Goal: Task Accomplishment & Management: Manage account settings

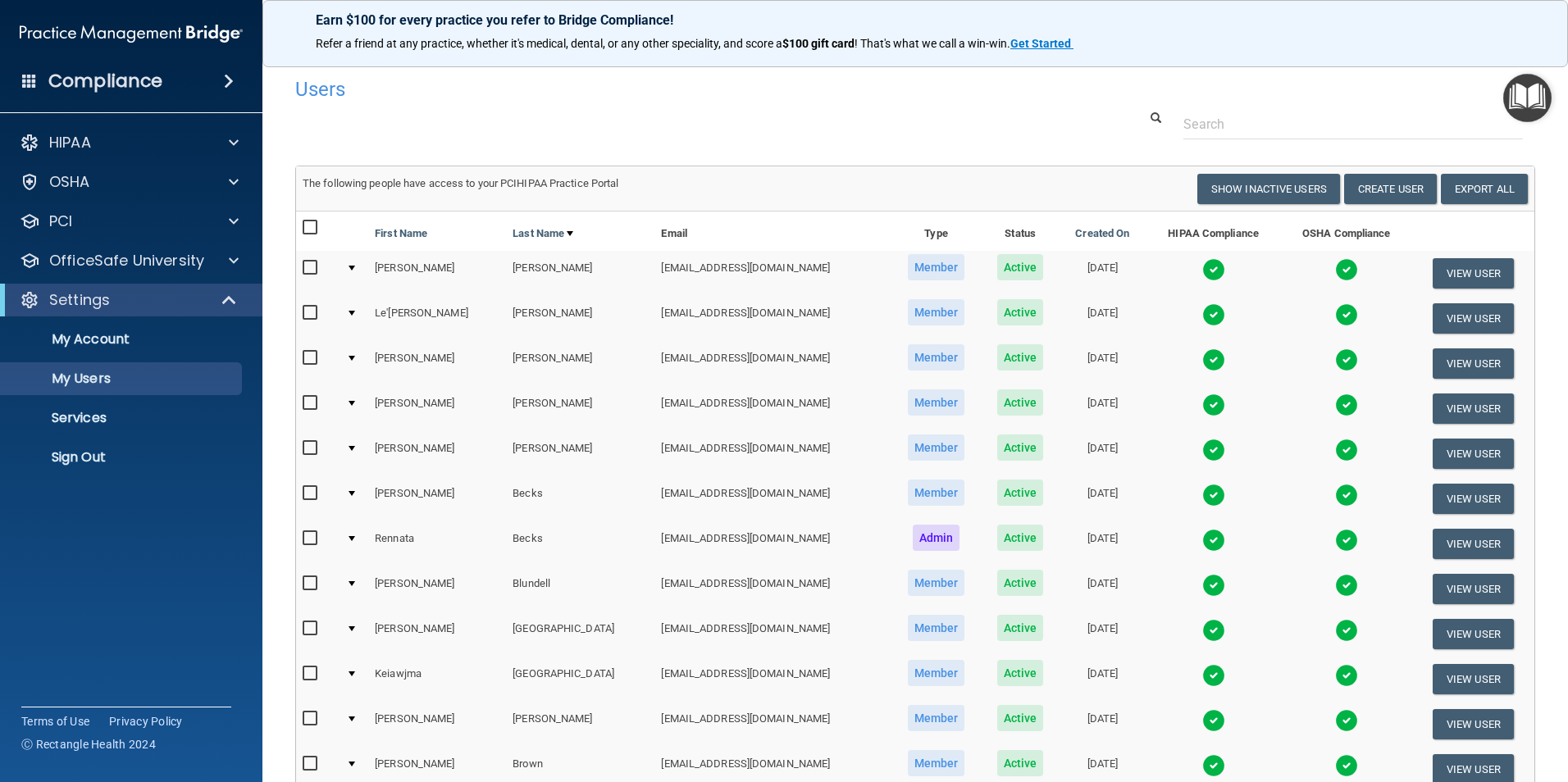
select select "20"
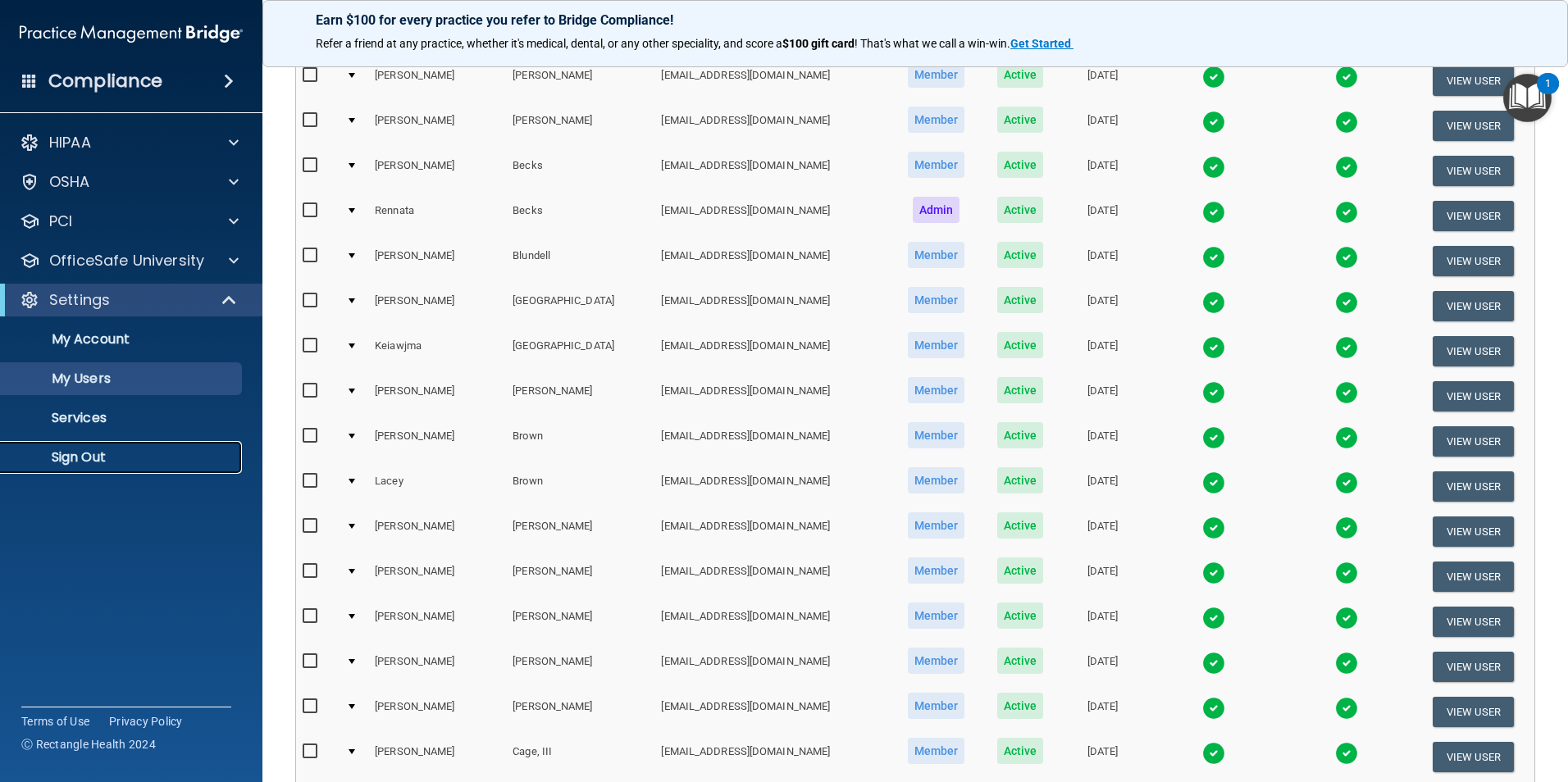
click at [113, 447] on link "Sign Out" at bounding box center [112, 457] width 258 height 33
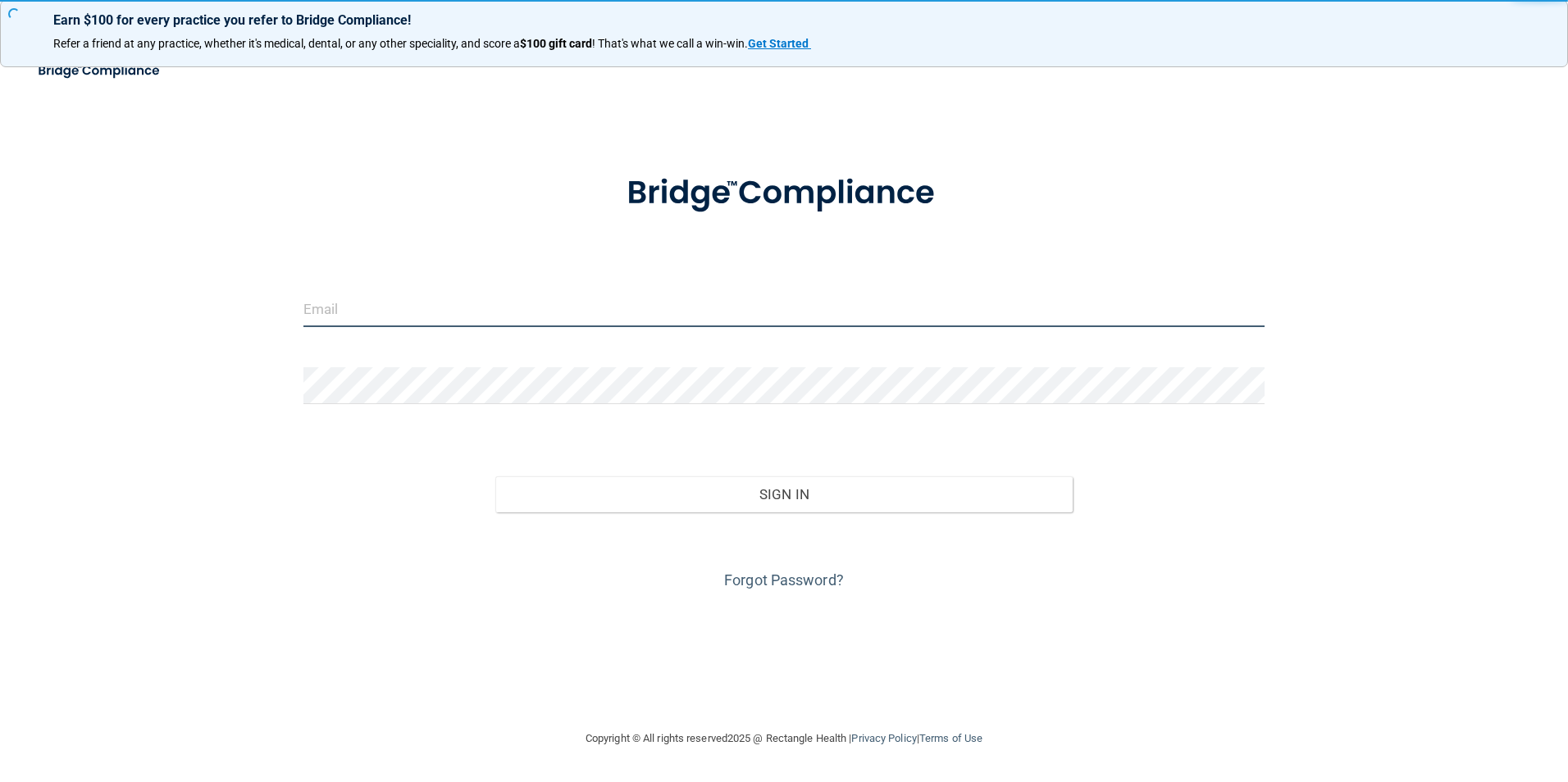
click at [655, 296] on input "email" at bounding box center [785, 309] width 962 height 37
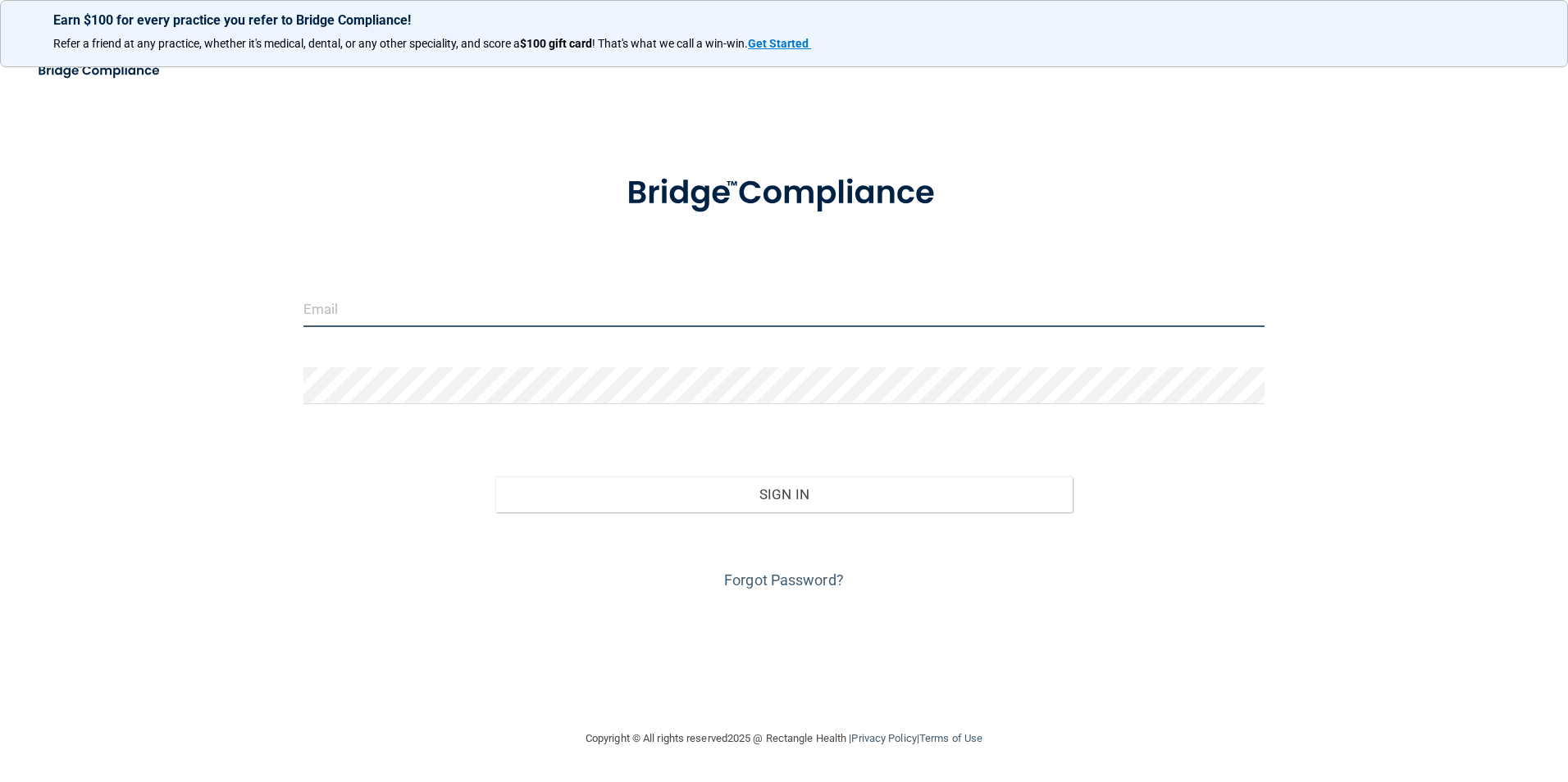
type input "[EMAIL_ADDRESS][DOMAIN_NAME]"
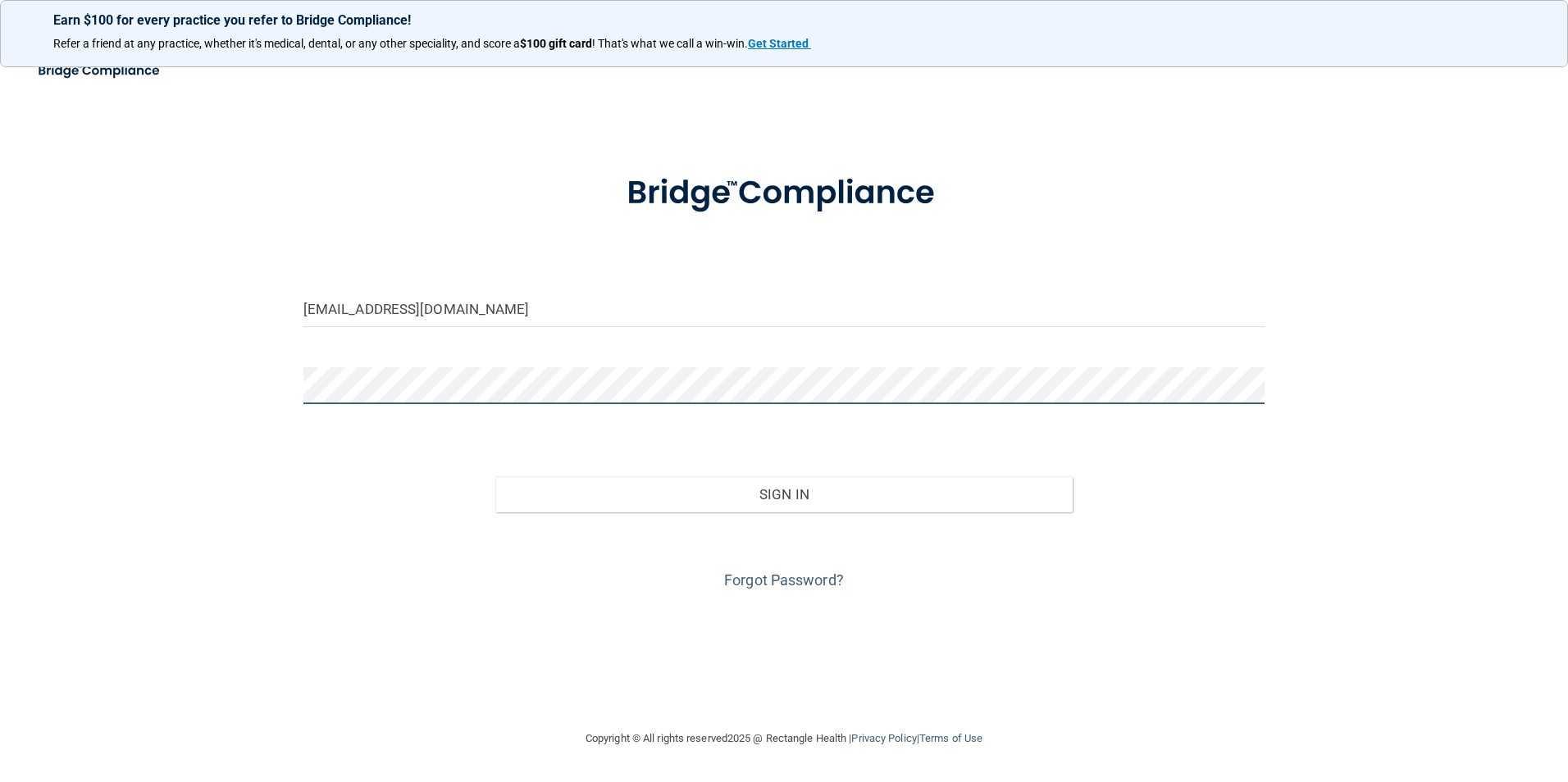
click at [495, 476] on button "Sign In" at bounding box center [784, 494] width 578 height 36
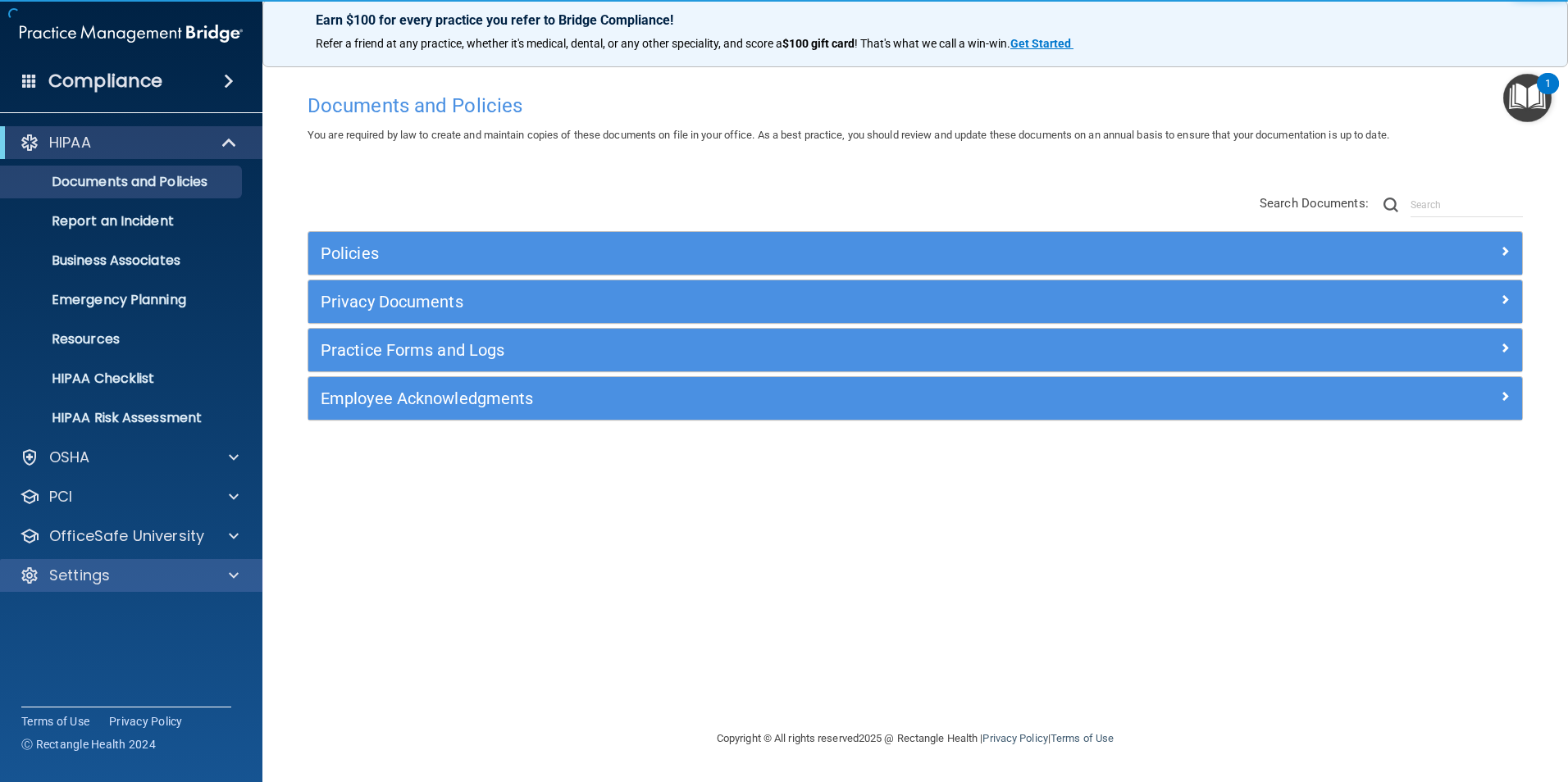
click at [75, 562] on div "Settings" at bounding box center [131, 575] width 263 height 33
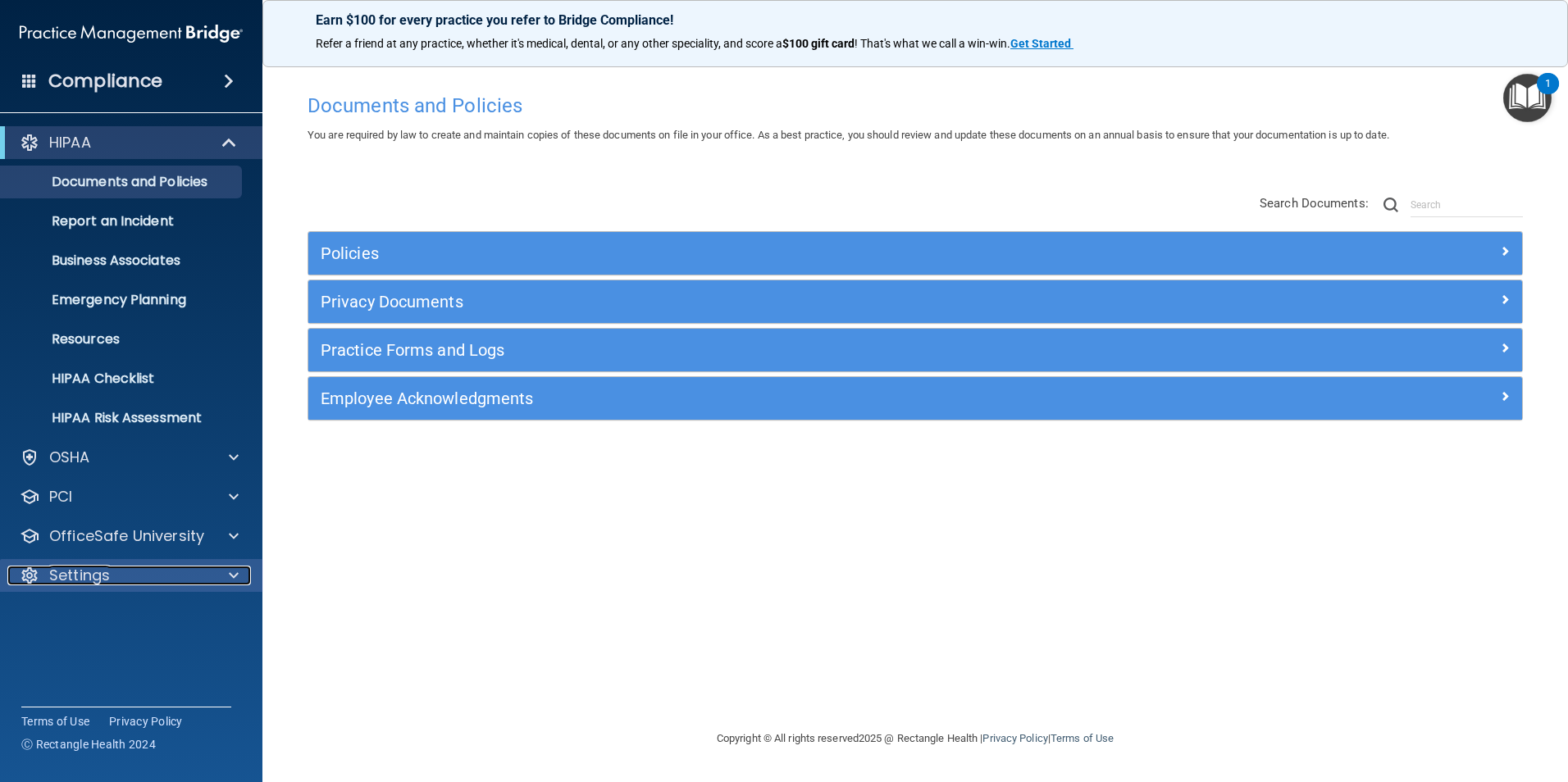
click at [86, 578] on p "Settings" at bounding box center [79, 575] width 60 height 20
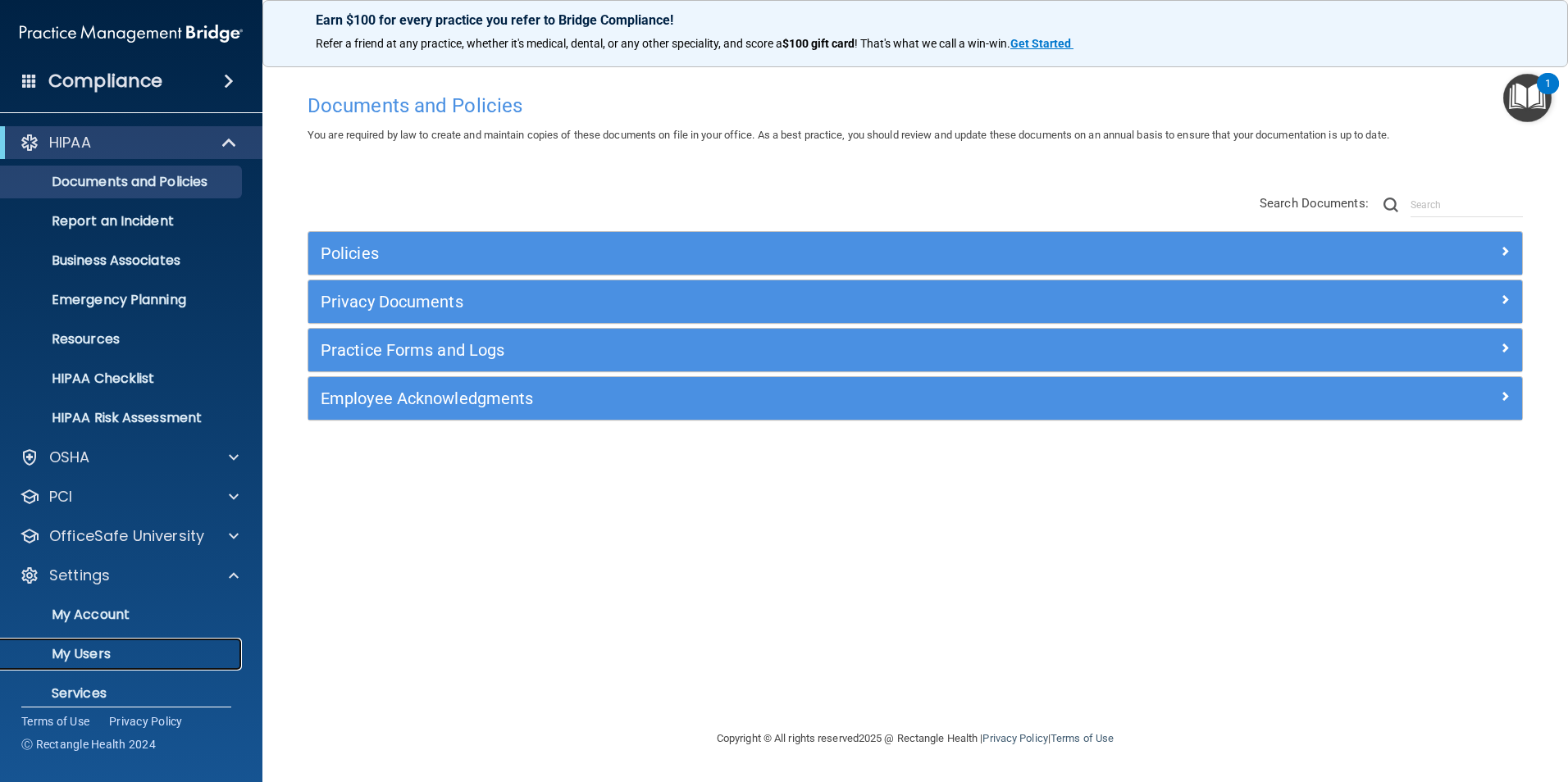
click at [86, 648] on p "My Users" at bounding box center [122, 655] width 224 height 17
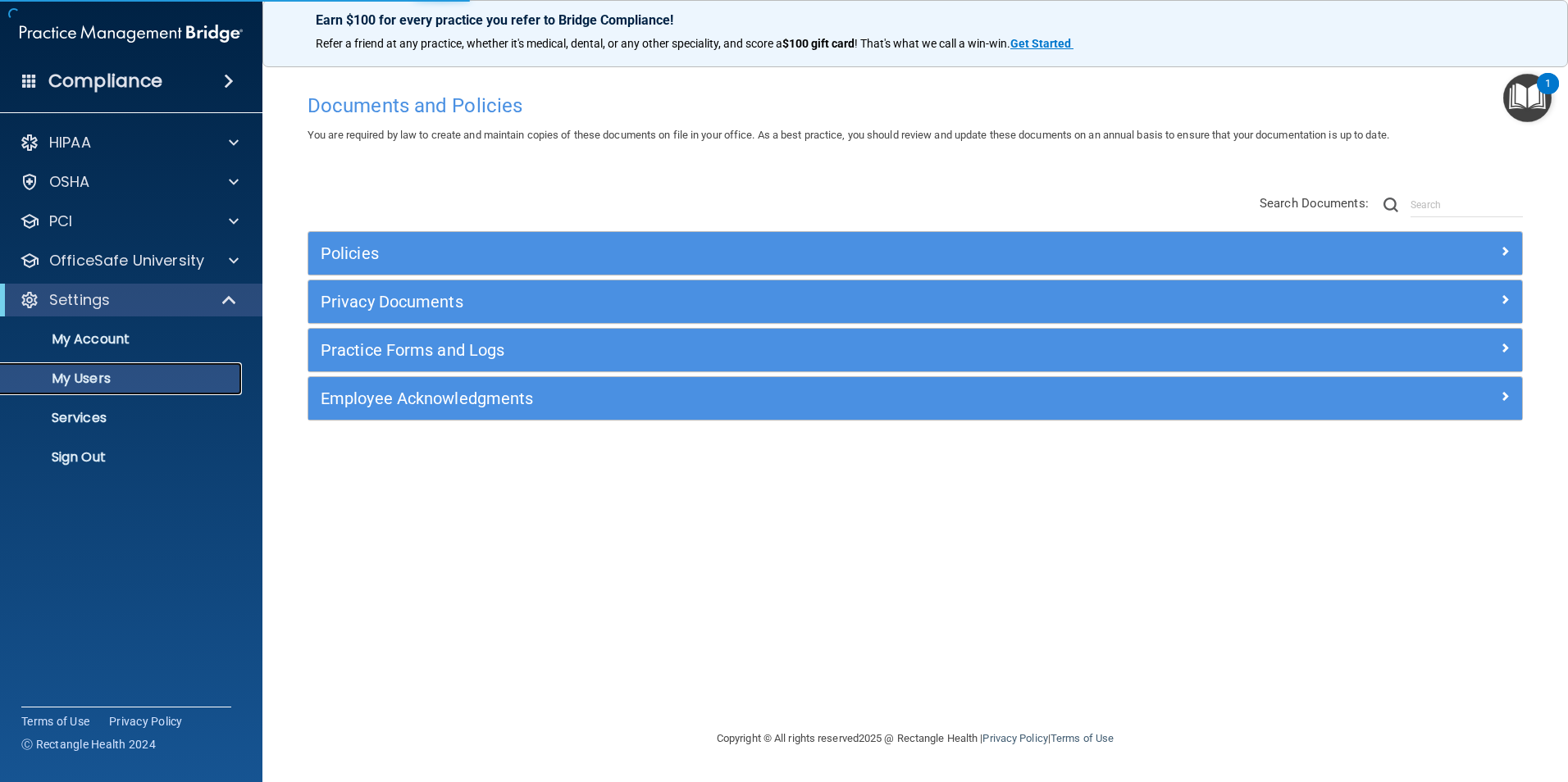
select select "20"
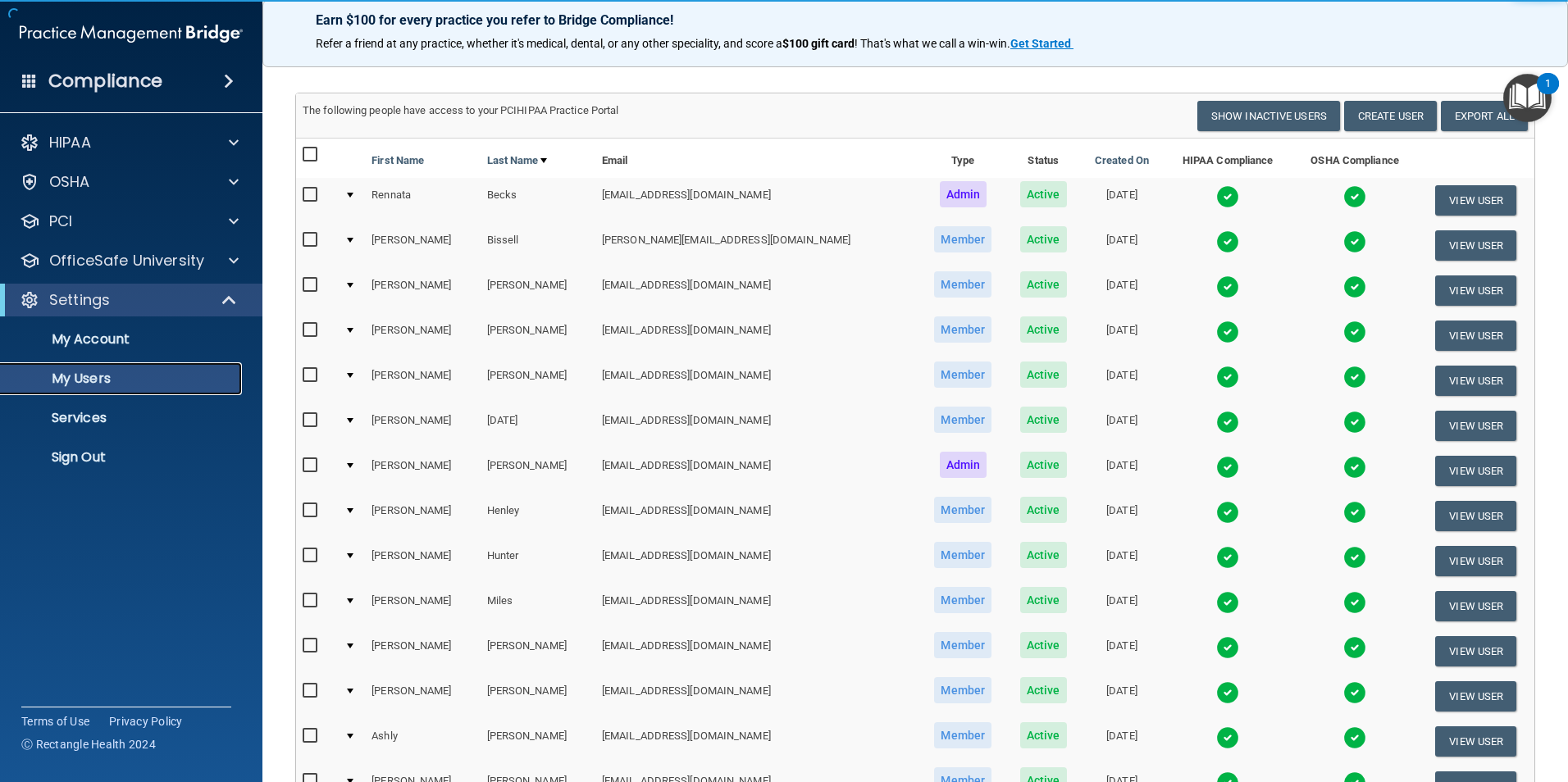
scroll to position [164, 0]
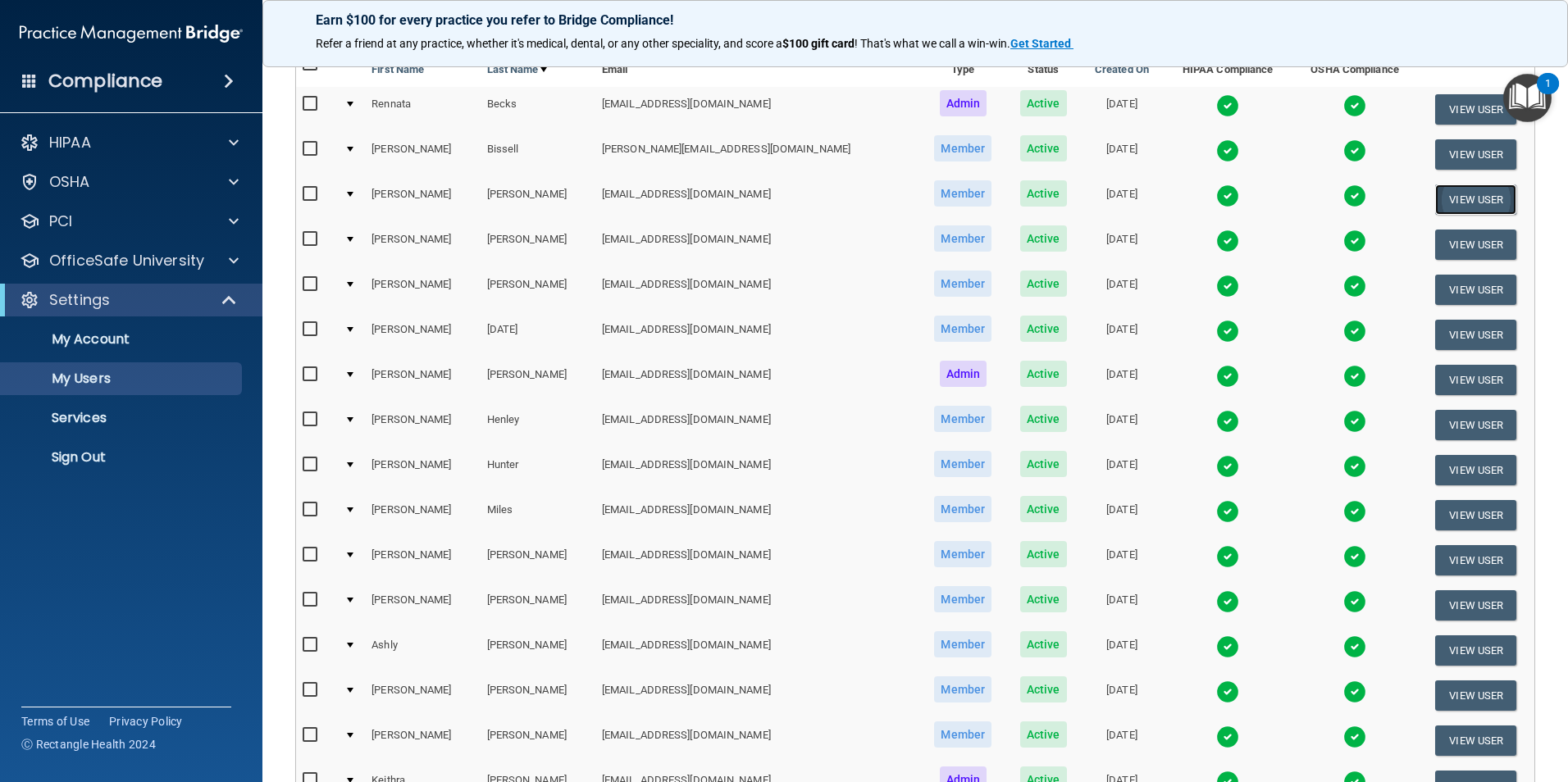
click at [1454, 188] on button "View User" at bounding box center [1475, 200] width 81 height 31
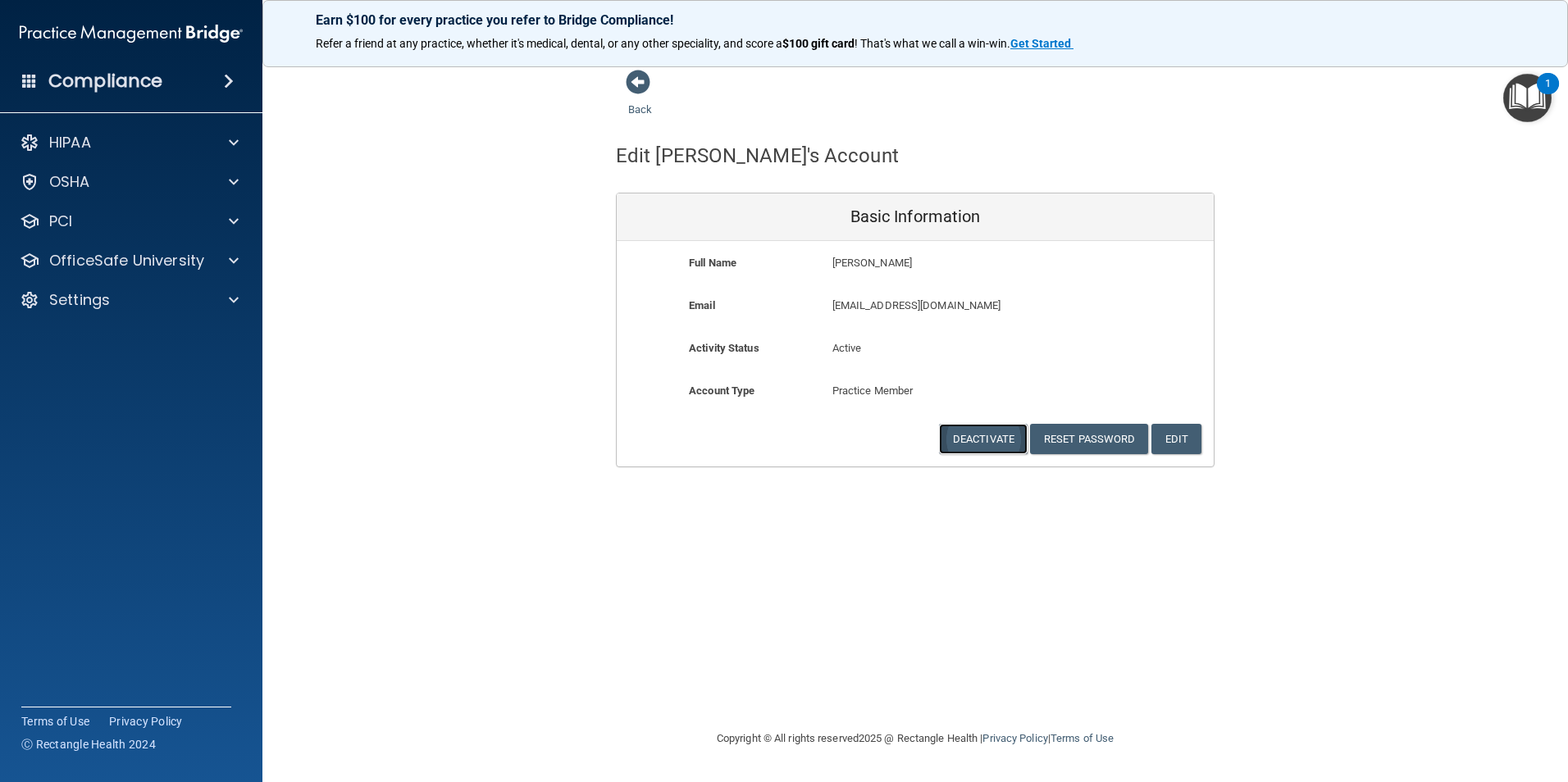
click at [958, 437] on button "Deactivate" at bounding box center [983, 438] width 88 height 31
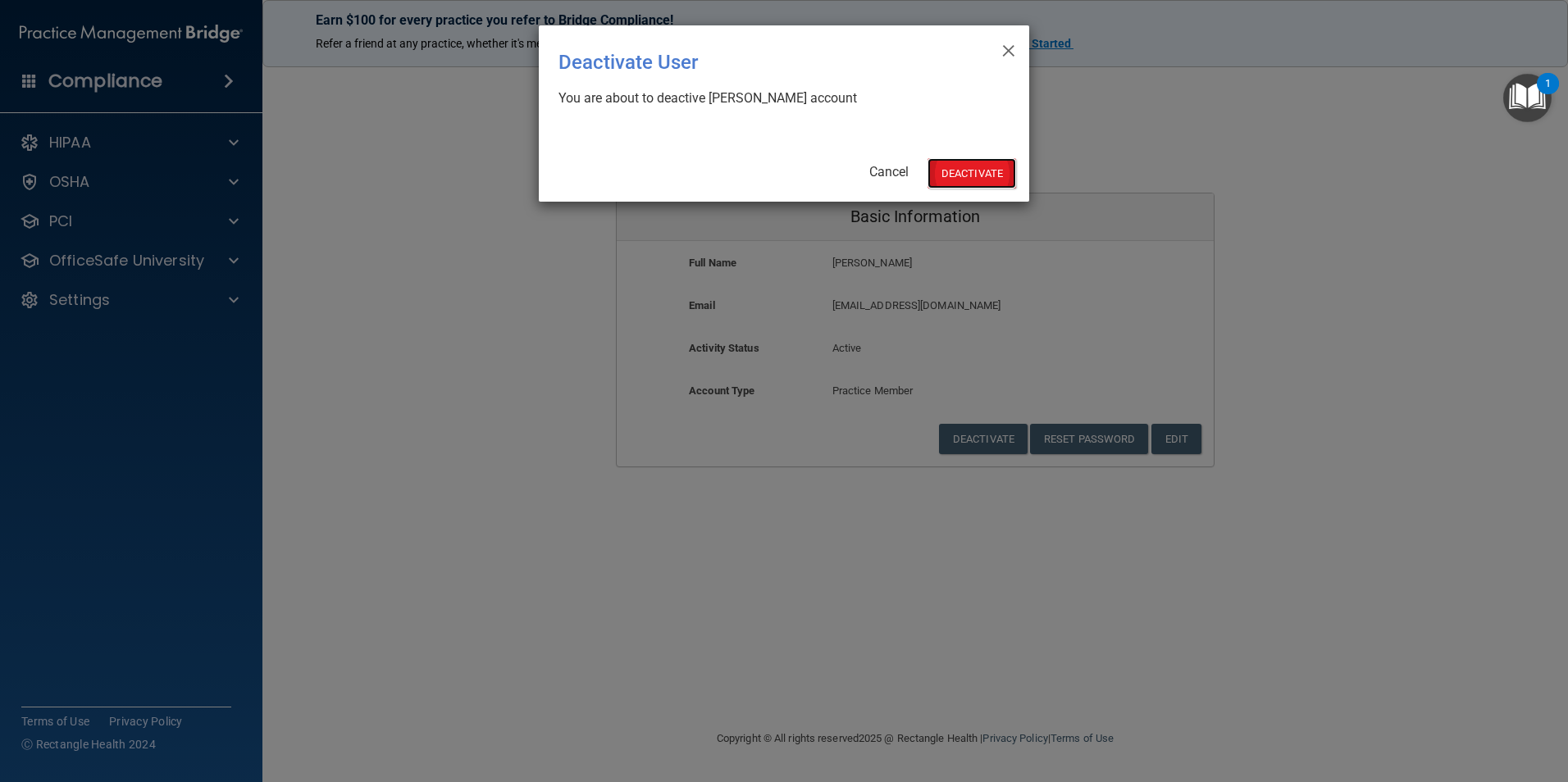
click at [966, 183] on button "Deactivate" at bounding box center [972, 173] width 88 height 31
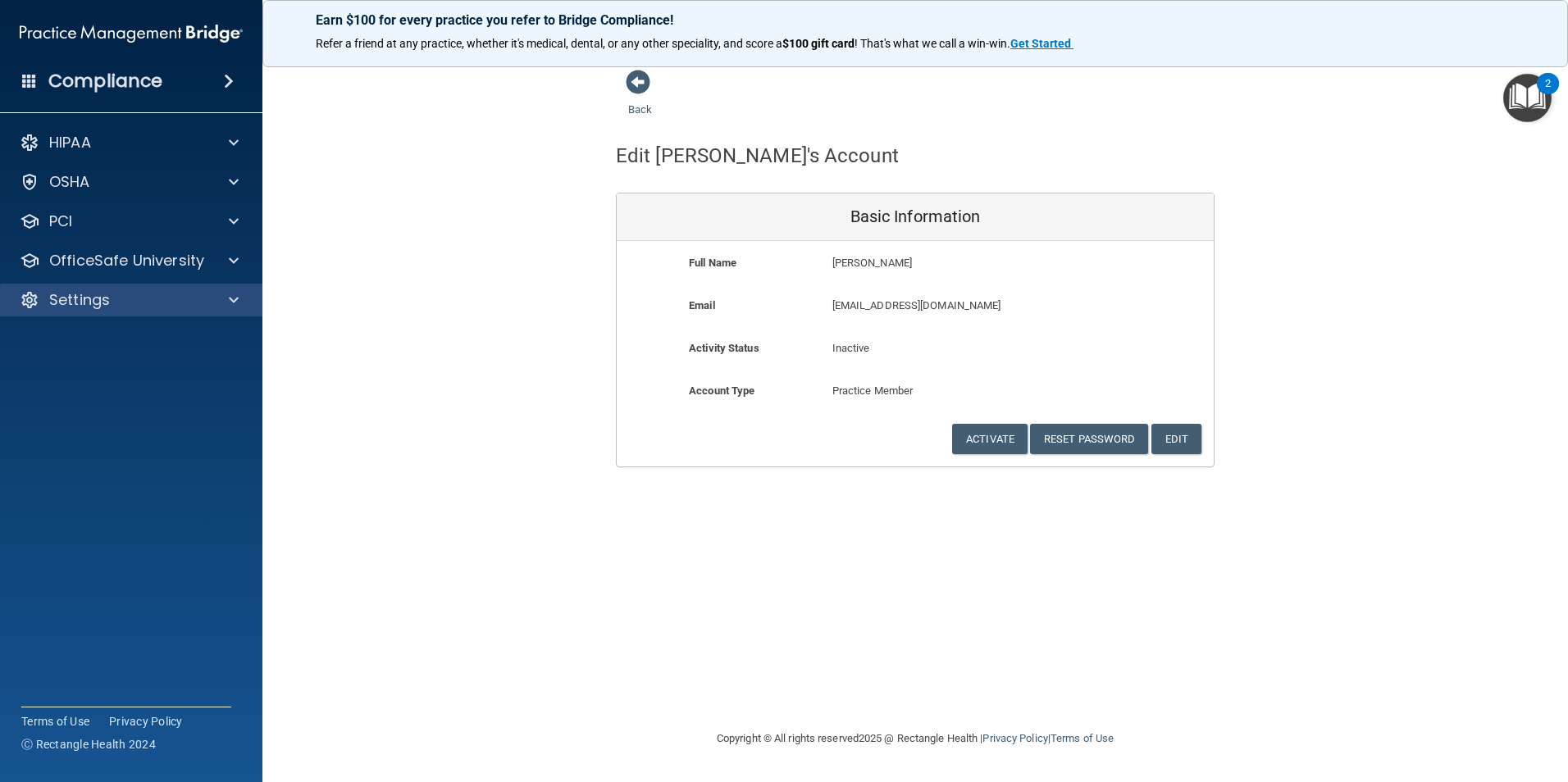
click at [157, 287] on div "Settings" at bounding box center [131, 299] width 263 height 33
click at [113, 295] on div "Settings" at bounding box center [109, 300] width 203 height 20
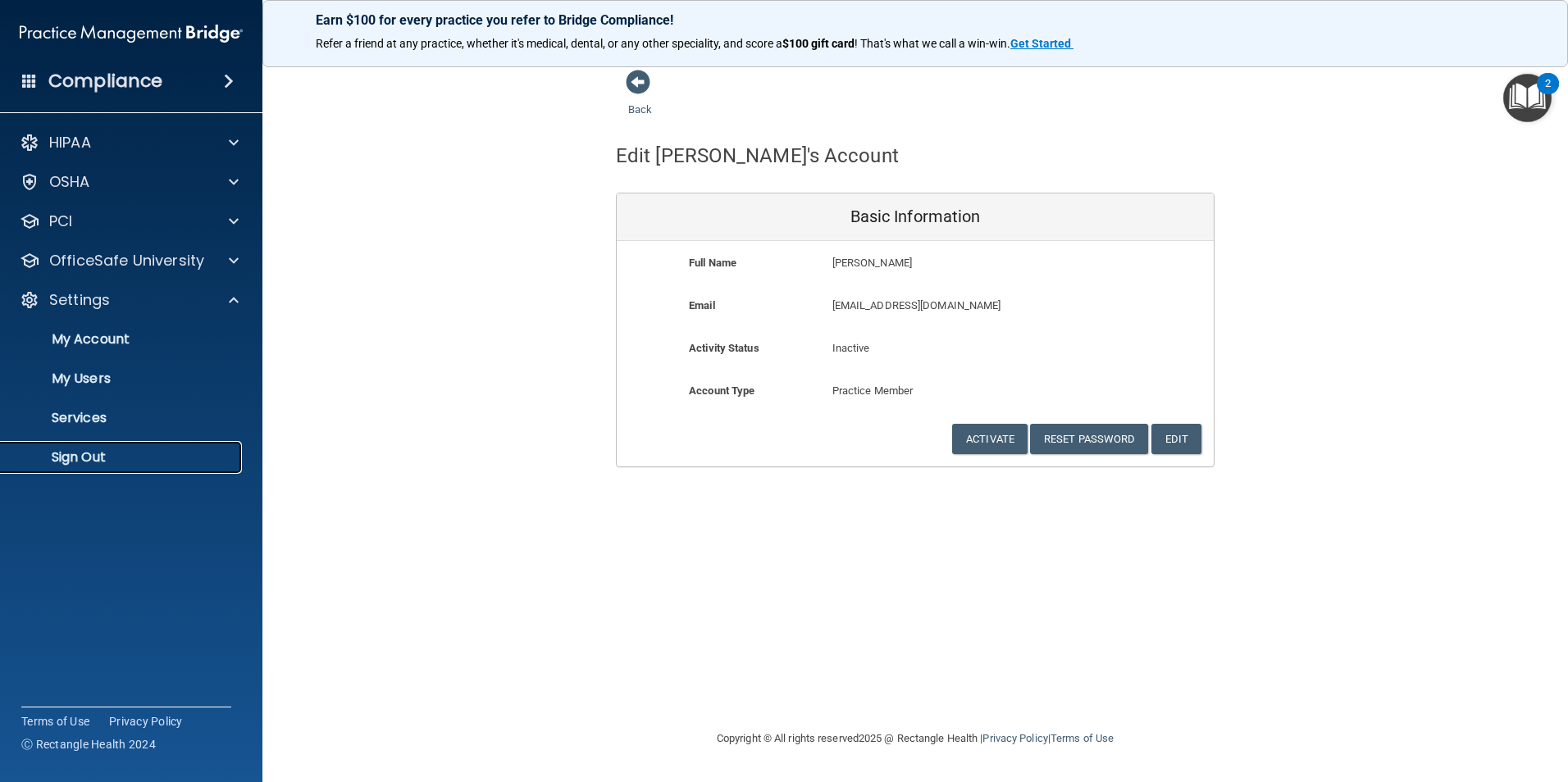
click at [70, 452] on p "Sign Out" at bounding box center [122, 458] width 224 height 17
